Goal: Navigation & Orientation: Find specific page/section

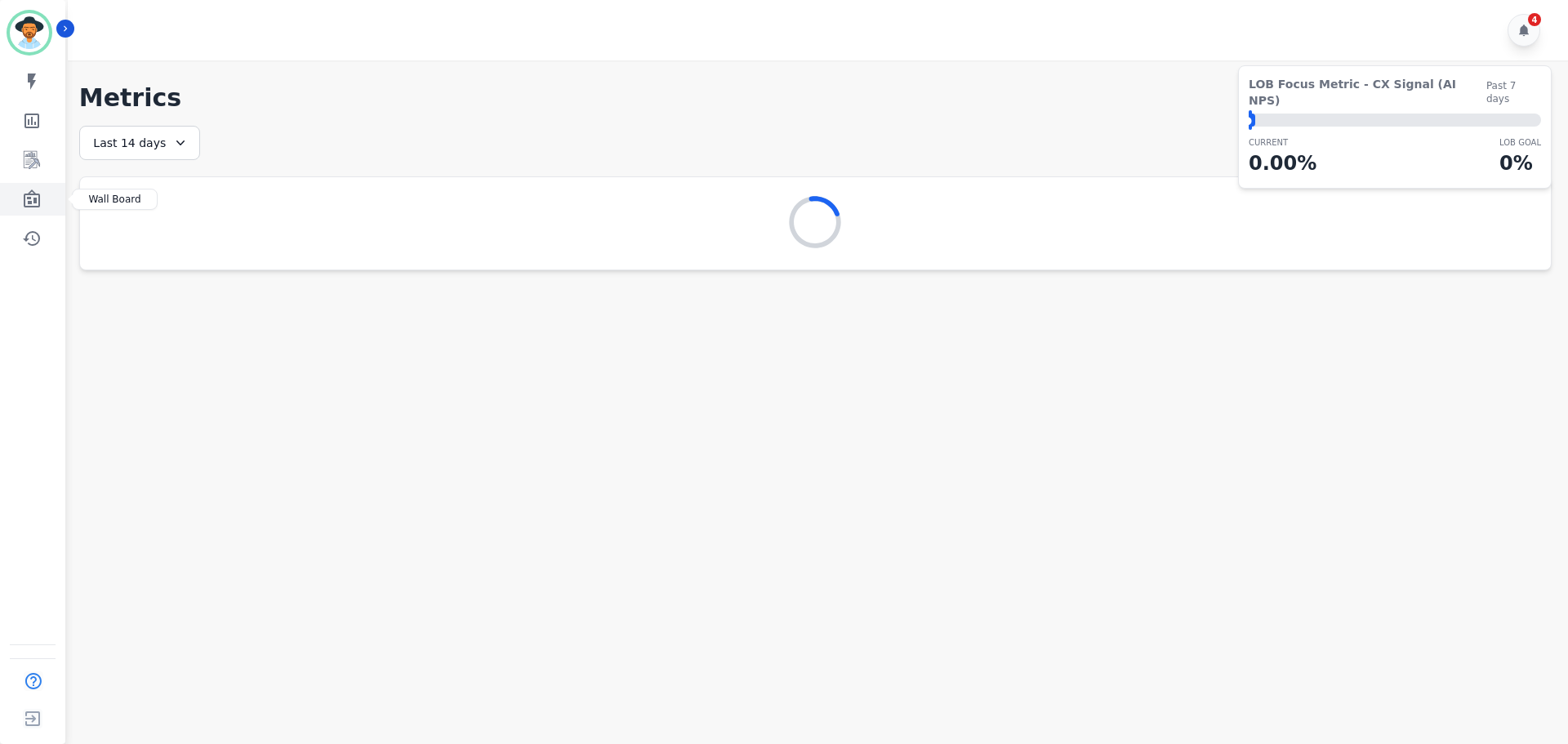
click at [33, 198] on icon "Sidebar" at bounding box center [31, 198] width 16 height 18
